Goal: Navigation & Orientation: Find specific page/section

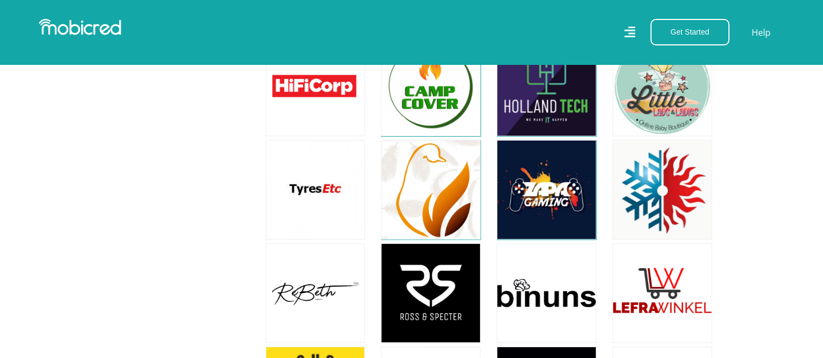
scroll to position [3682, 0]
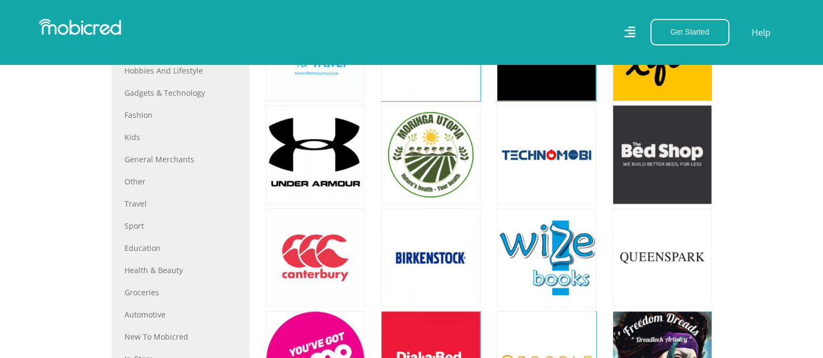
scroll to position [504, 0]
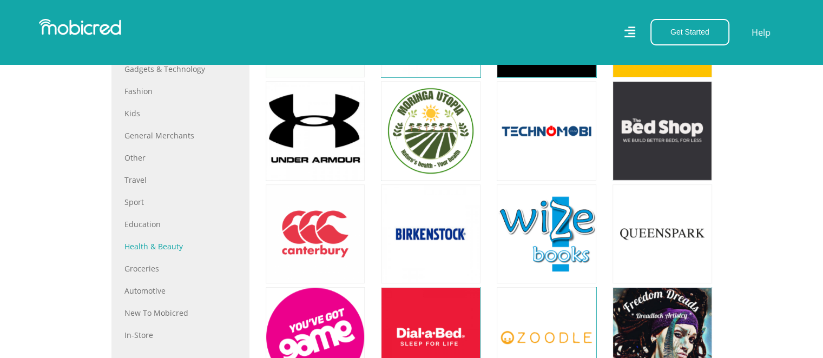
click at [158, 248] on link "Health & Beauty" at bounding box center [180, 246] width 112 height 11
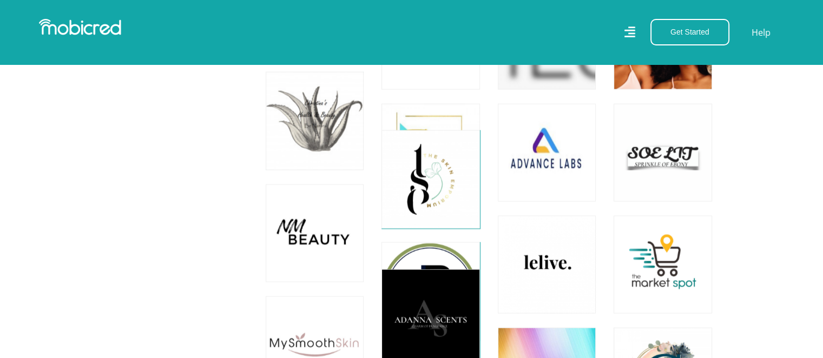
scroll to position [2316, 0]
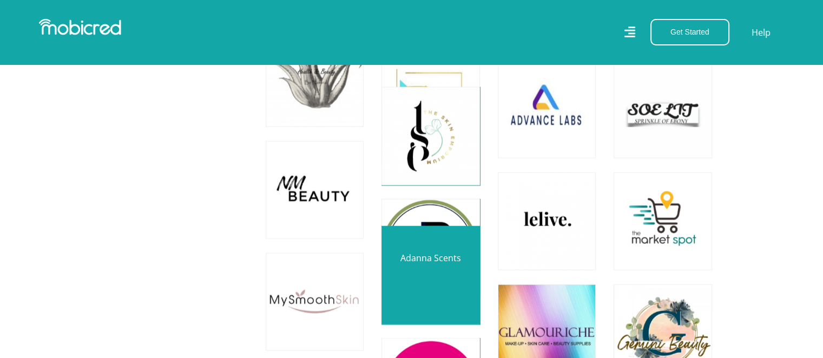
click at [427, 274] on link at bounding box center [430, 275] width 115 height 115
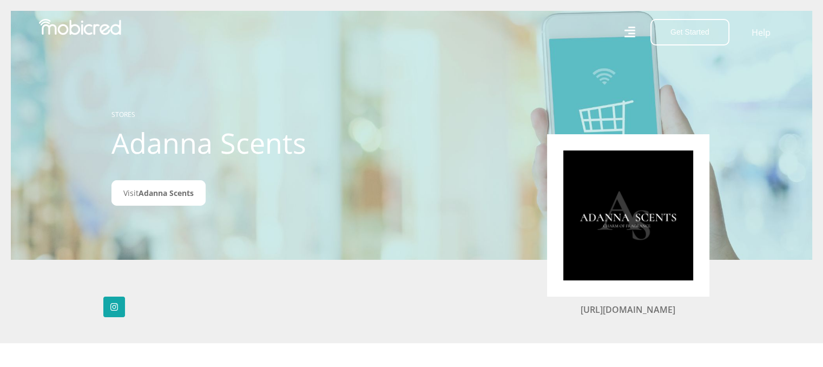
click at [615, 213] on img at bounding box center [628, 215] width 130 height 130
